Goal: Task Accomplishment & Management: Manage account settings

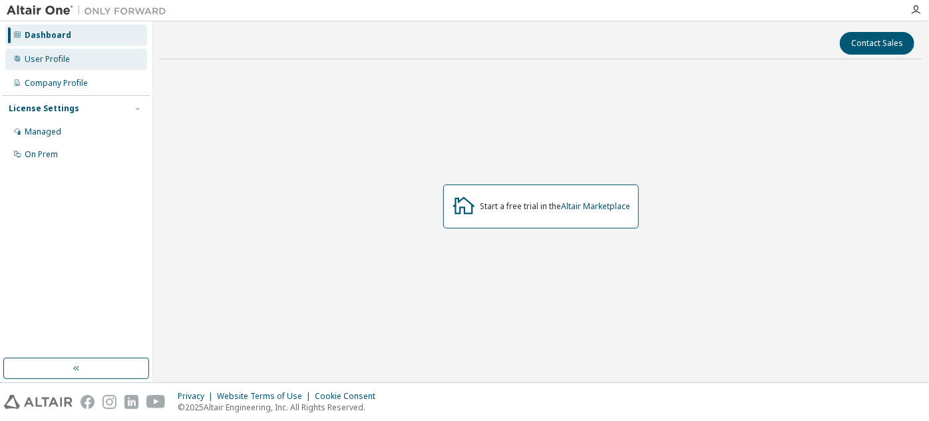
click at [43, 57] on div "User Profile" at bounding box center [47, 59] width 45 height 11
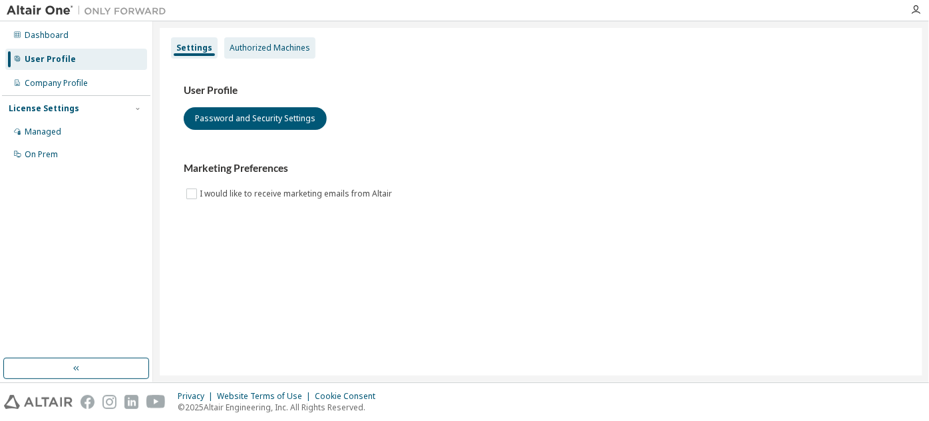
click at [290, 47] on div "Authorized Machines" at bounding box center [270, 48] width 81 height 11
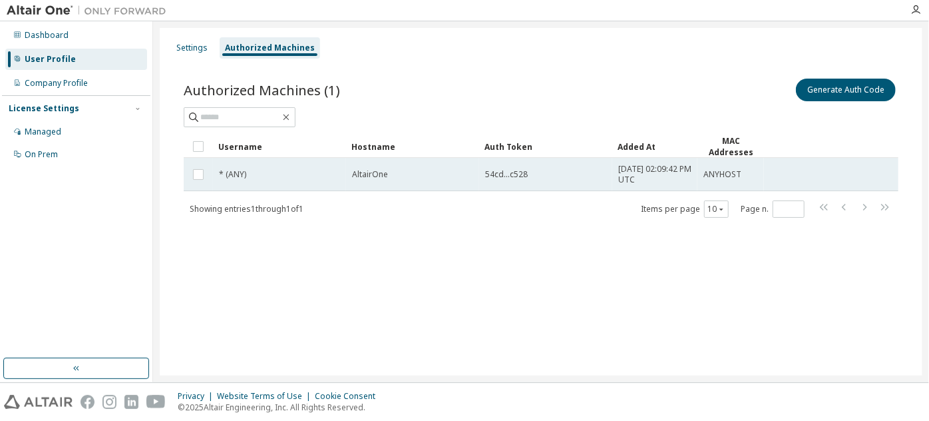
click at [511, 174] on span "54cd...c528" at bounding box center [506, 174] width 43 height 11
click at [686, 186] on td "[DATE] 02:09:42 PM UTC" at bounding box center [655, 174] width 85 height 33
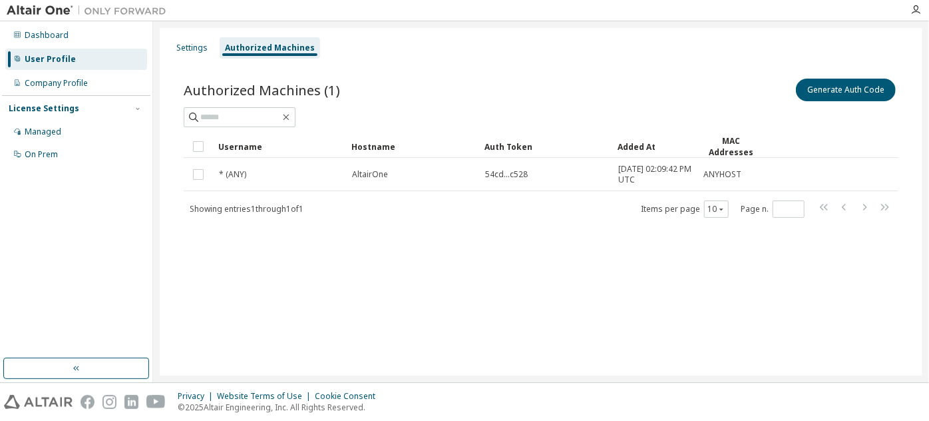
click at [686, 186] on td "[DATE] 02:09:42 PM UTC" at bounding box center [655, 174] width 85 height 33
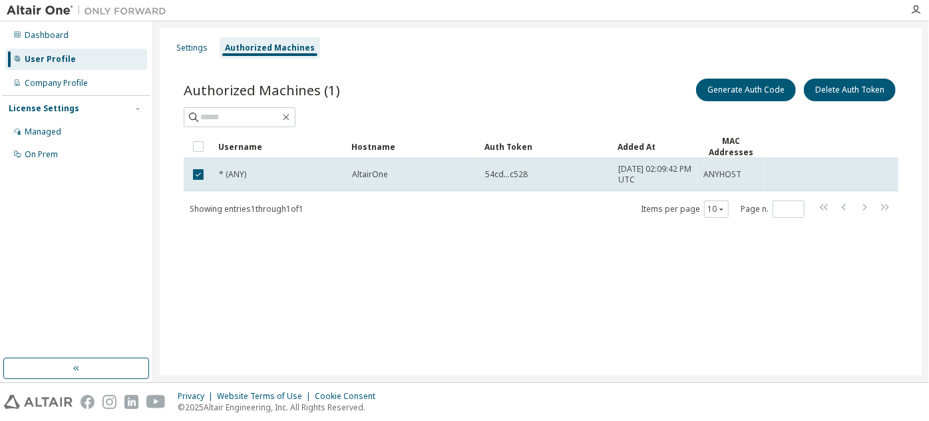
click at [547, 246] on div "Authorized Machines (1) Generate Auth Code Delete Auth Token Clear Load Save Sa…" at bounding box center [541, 156] width 747 height 193
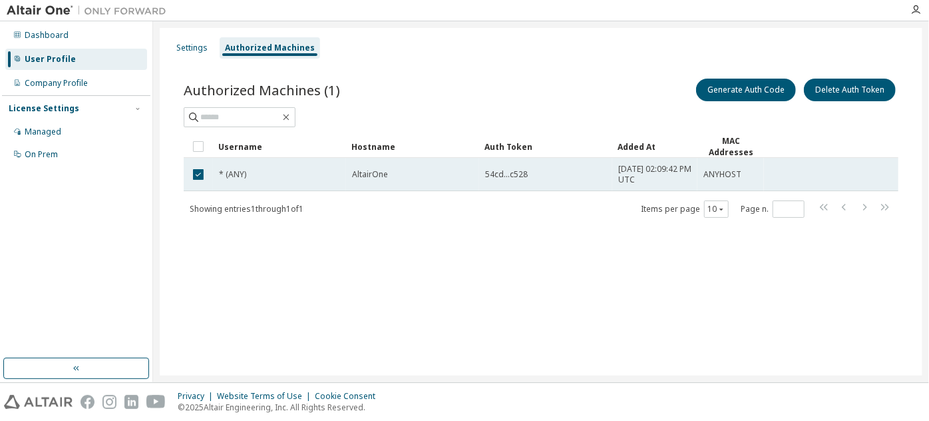
click at [497, 178] on span "54cd...c528" at bounding box center [506, 174] width 43 height 11
click at [729, 173] on span "ANYHOST" at bounding box center [723, 174] width 38 height 11
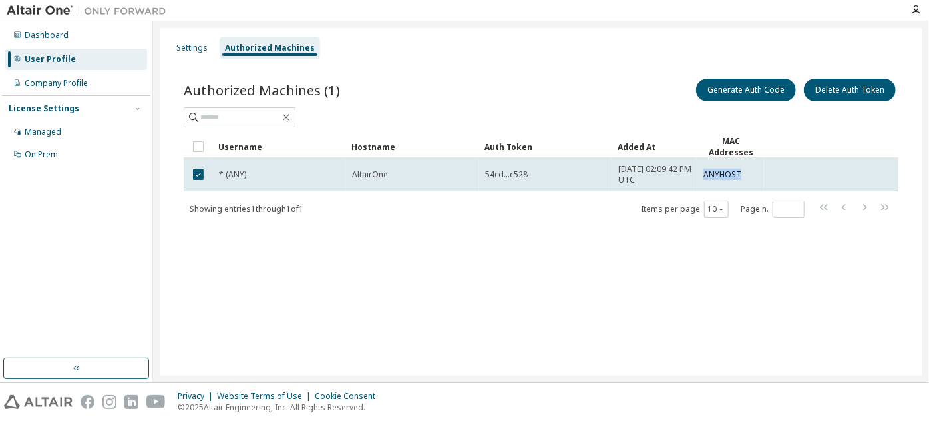
click at [729, 173] on span "ANYHOST" at bounding box center [723, 174] width 38 height 11
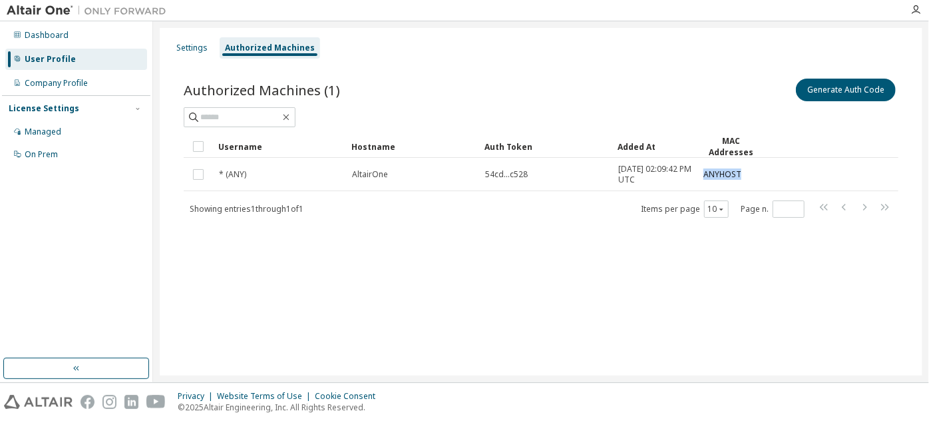
click at [728, 173] on span "ANYHOST" at bounding box center [723, 174] width 38 height 11
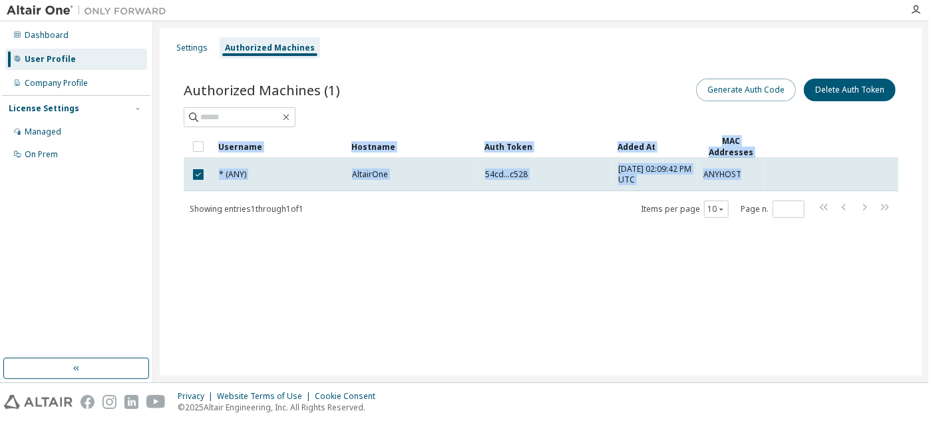
click at [734, 89] on button "Generate Auth Code" at bounding box center [746, 90] width 100 height 23
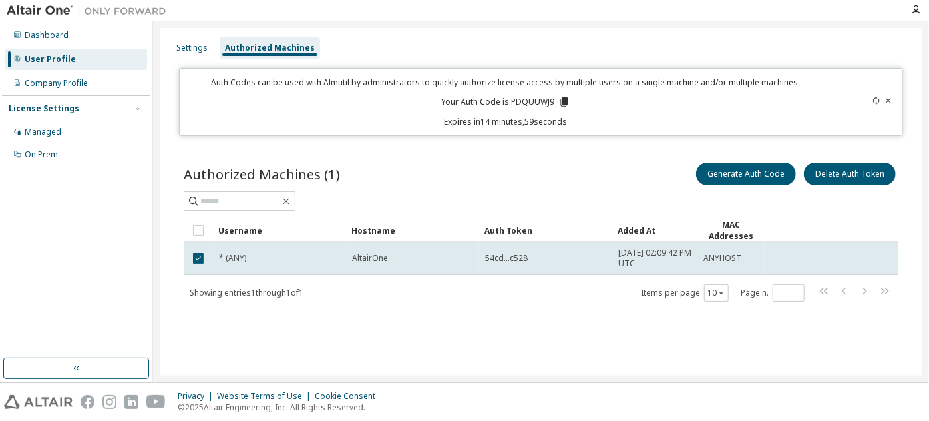
click at [563, 157] on div "Authorized Machines (1) Generate Auth Code Delete Auth Token Clear Load Save Sa…" at bounding box center [541, 240] width 747 height 193
copy p "PDQUUWJ9"
